Goal: Register for event/course

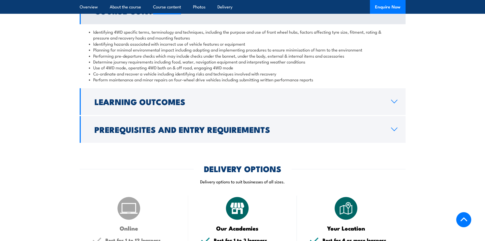
scroll to position [484, 0]
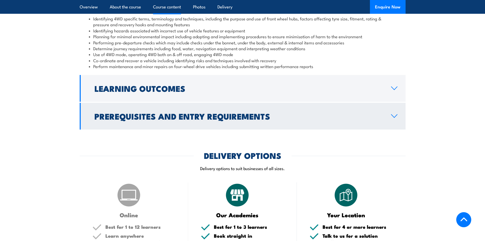
click at [375, 115] on h2 "Prerequisites and Entry Requirements" at bounding box center [238, 115] width 289 height 7
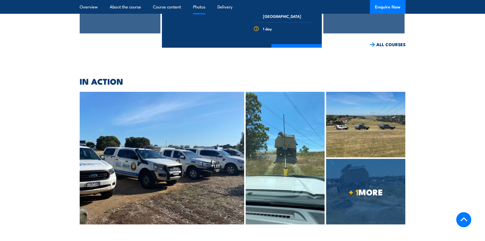
scroll to position [1070, 0]
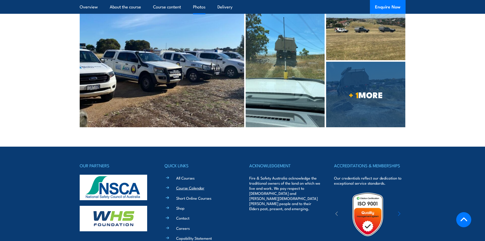
click at [188, 185] on link "Course Calendar" at bounding box center [190, 187] width 28 height 5
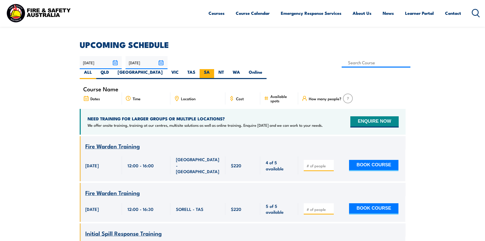
click at [214, 69] on label "SA" at bounding box center [207, 74] width 15 height 10
click at [213, 69] on input "SA" at bounding box center [211, 70] width 3 height 3
radio input "true"
